Goal: Navigation & Orientation: Find specific page/section

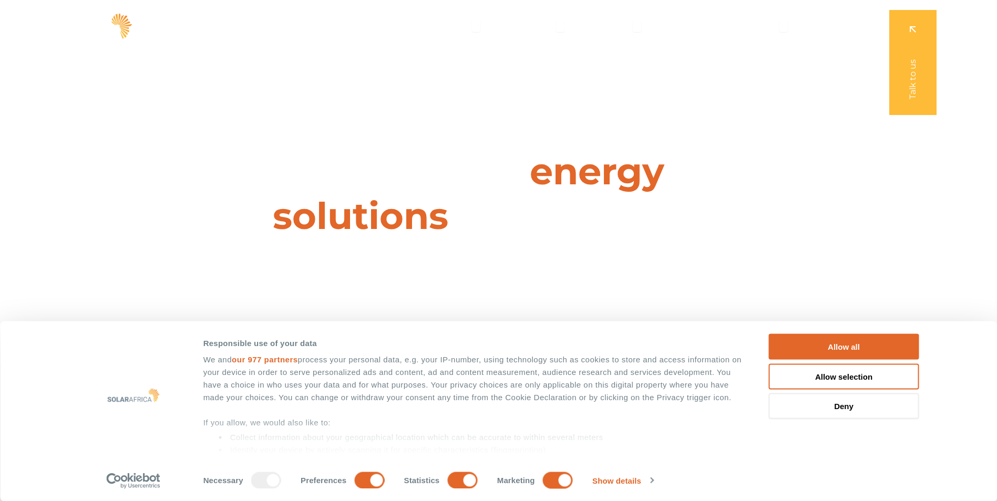
click at [782, 24] on icon "Menu" at bounding box center [783, 26] width 8 height 8
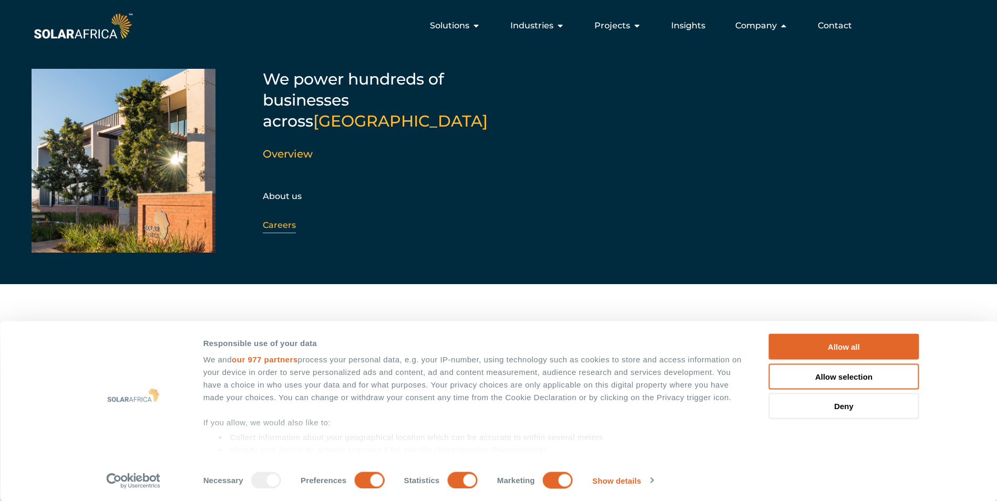
click at [267, 220] on link "Careers" at bounding box center [279, 225] width 33 height 10
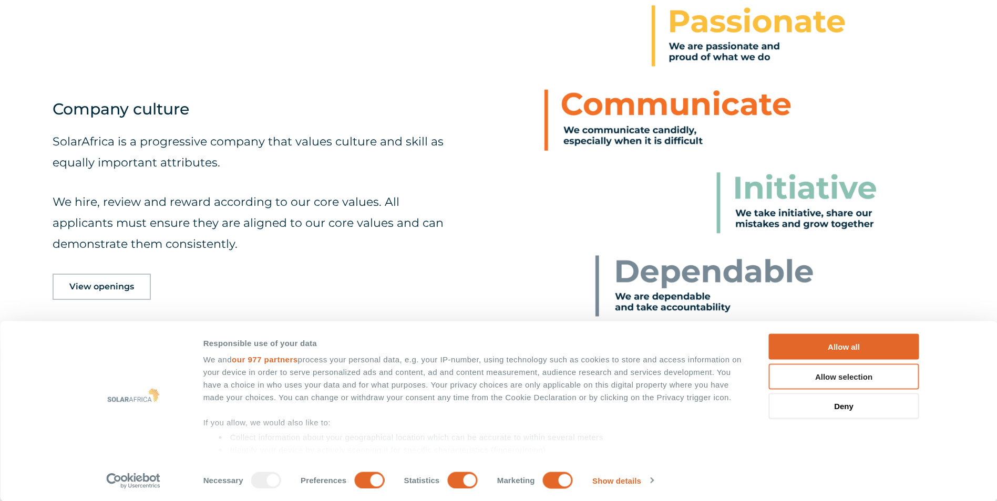
scroll to position [788, 0]
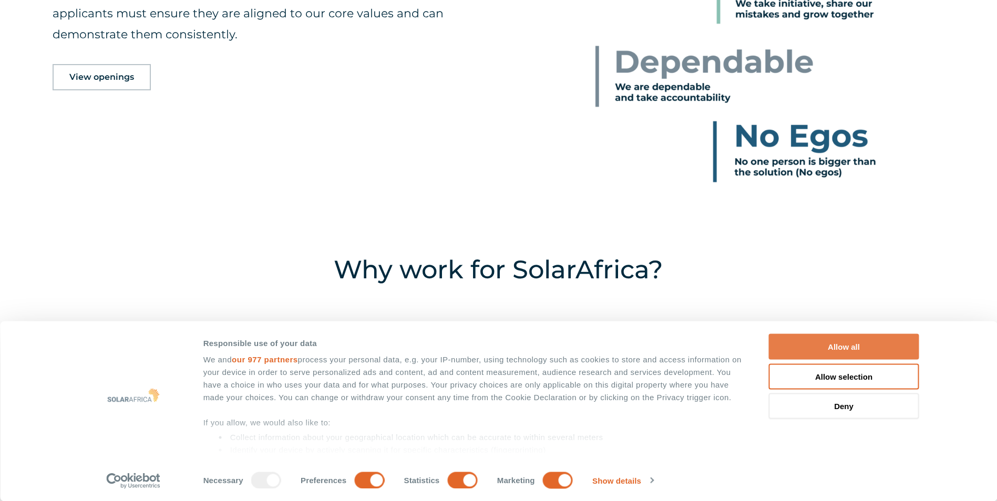
click at [827, 348] on button "Allow all" at bounding box center [844, 347] width 150 height 26
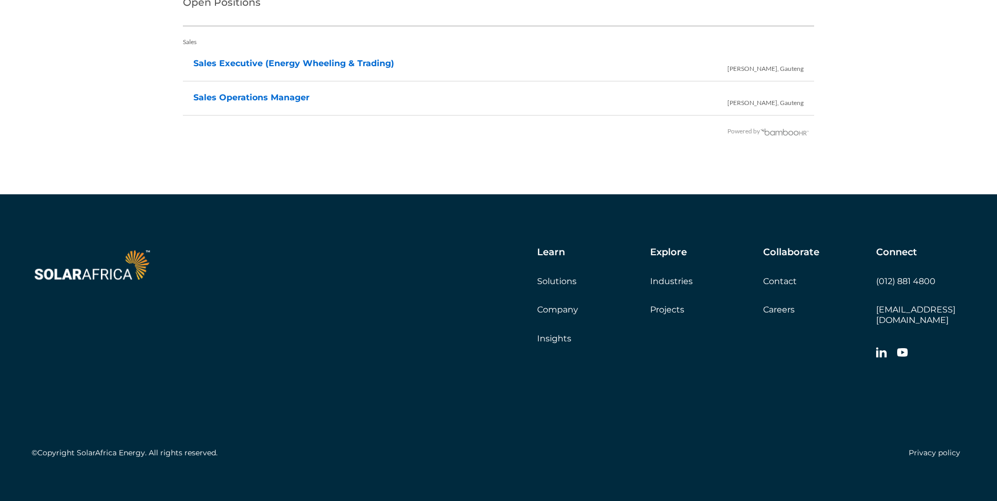
scroll to position [2268, 0]
